Goal: Task Accomplishment & Management: Manage account settings

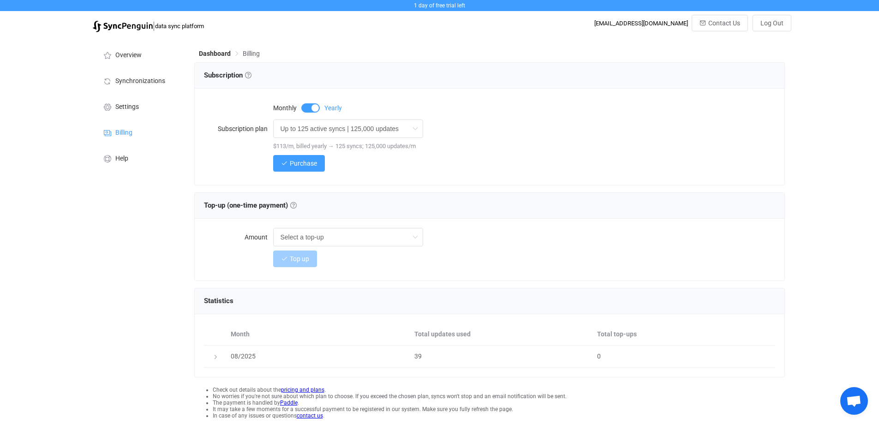
scroll to position [31, 0]
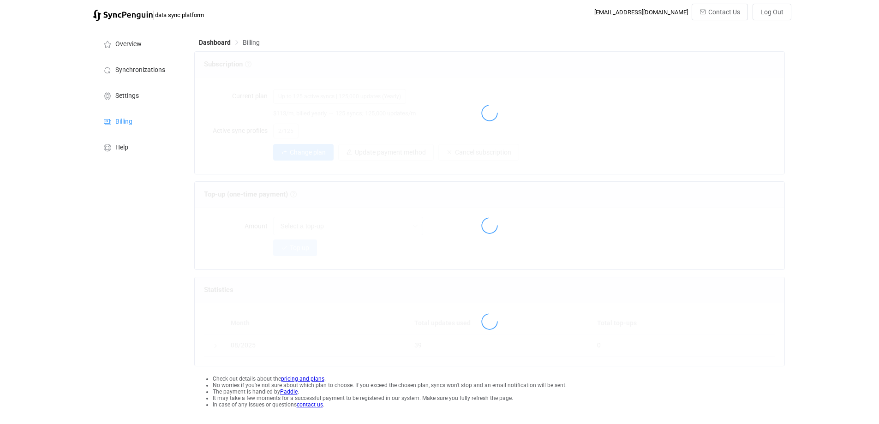
scroll to position [20, 0]
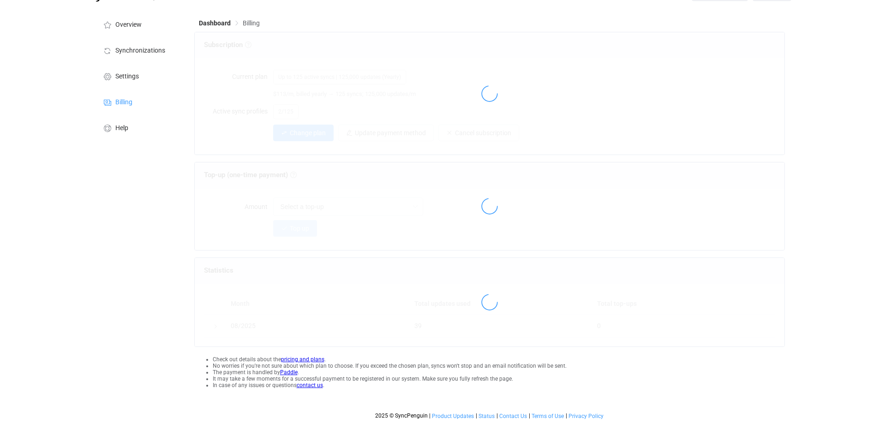
click at [619, 79] on div at bounding box center [490, 93] width 590 height 122
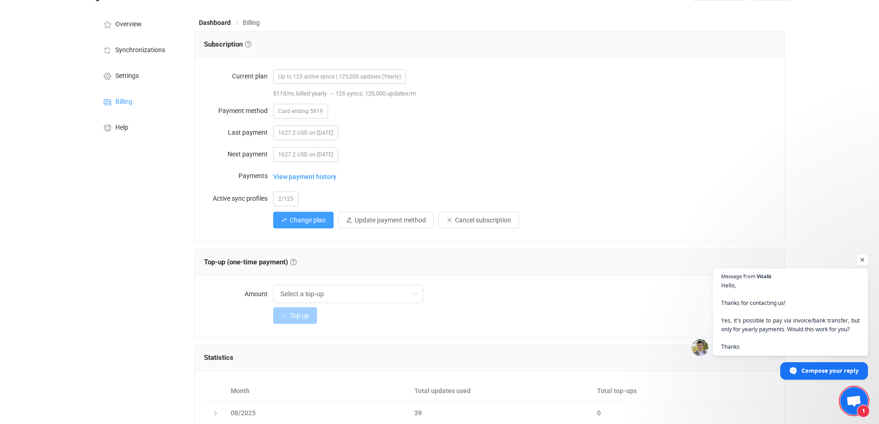
click at [545, 160] on div "1627.2 USD on 2026-08-19" at bounding box center [524, 154] width 502 height 18
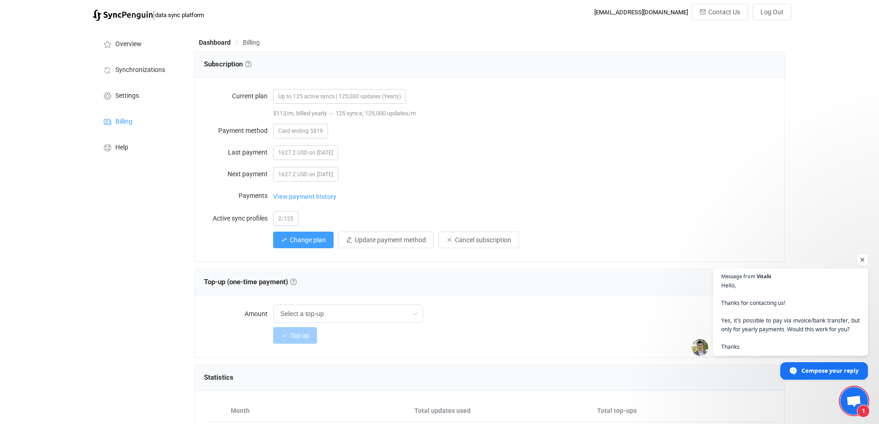
click at [312, 196] on span "View payment history" at bounding box center [304, 196] width 63 height 18
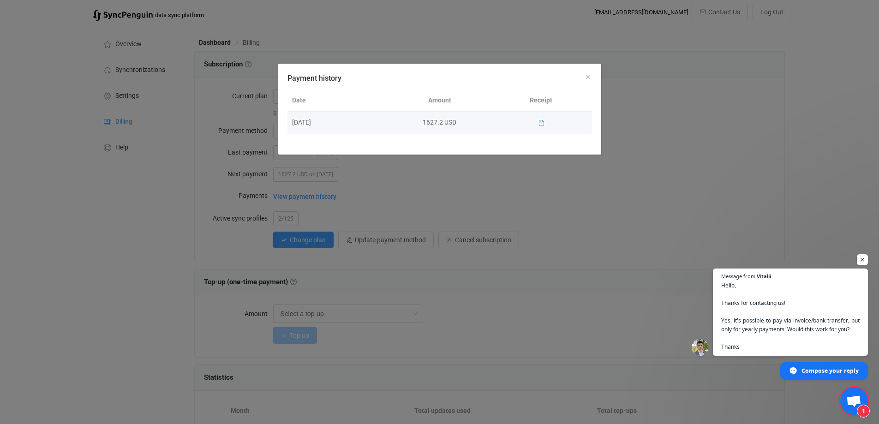
click at [540, 123] on icon "Payment history" at bounding box center [541, 123] width 6 height 6
click at [540, 122] on icon "Payment history" at bounding box center [541, 123] width 6 height 6
